Goal: Information Seeking & Learning: Learn about a topic

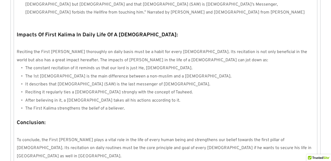
scroll to position [521, 0]
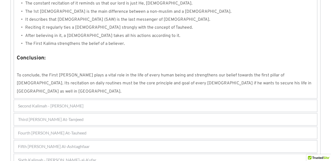
click at [34, 130] on span "Fourth [PERSON_NAME] At-Tauheed" at bounding box center [52, 133] width 68 height 6
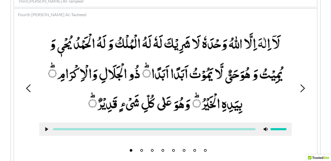
scroll to position [161, 0]
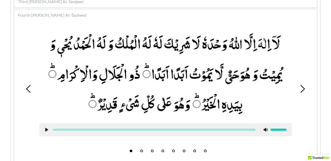
click at [130, 151] on button "1" at bounding box center [131, 151] width 3 height 3
click at [45, 130] on use at bounding box center [46, 130] width 3 height 4
click at [130, 151] on button "1" at bounding box center [131, 151] width 3 height 3
click at [142, 152] on button "2" at bounding box center [141, 151] width 3 height 3
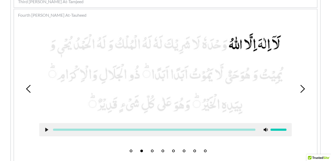
click at [153, 151] on button "3" at bounding box center [152, 151] width 3 height 3
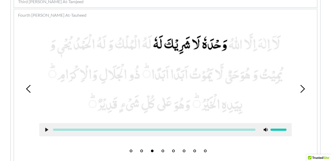
click at [46, 130] on use at bounding box center [46, 130] width 3 height 4
click at [272, 129] on div at bounding box center [278, 130] width 16 height 2
click at [286, 129] on div at bounding box center [278, 130] width 16 height 2
click at [46, 129] on use at bounding box center [46, 130] width 3 height 4
click at [142, 150] on button "2" at bounding box center [141, 151] width 3 height 3
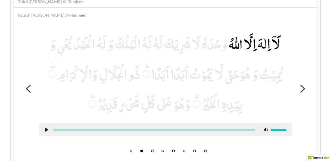
click at [36, 142] on div at bounding box center [165, 85] width 260 height 125
click at [46, 130] on use at bounding box center [46, 130] width 3 height 4
click at [47, 131] on icon at bounding box center [47, 130] width 4 height 4
click at [152, 151] on button "3" at bounding box center [152, 151] width 3 height 3
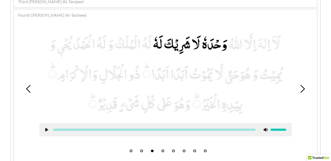
click at [47, 128] on icon at bounding box center [47, 130] width 4 height 4
click at [45, 130] on icon at bounding box center [47, 130] width 4 height 4
click at [280, 149] on div "1 2 3 4 5 6 7 8" at bounding box center [165, 89] width 297 height 132
